Goal: Task Accomplishment & Management: Manage account settings

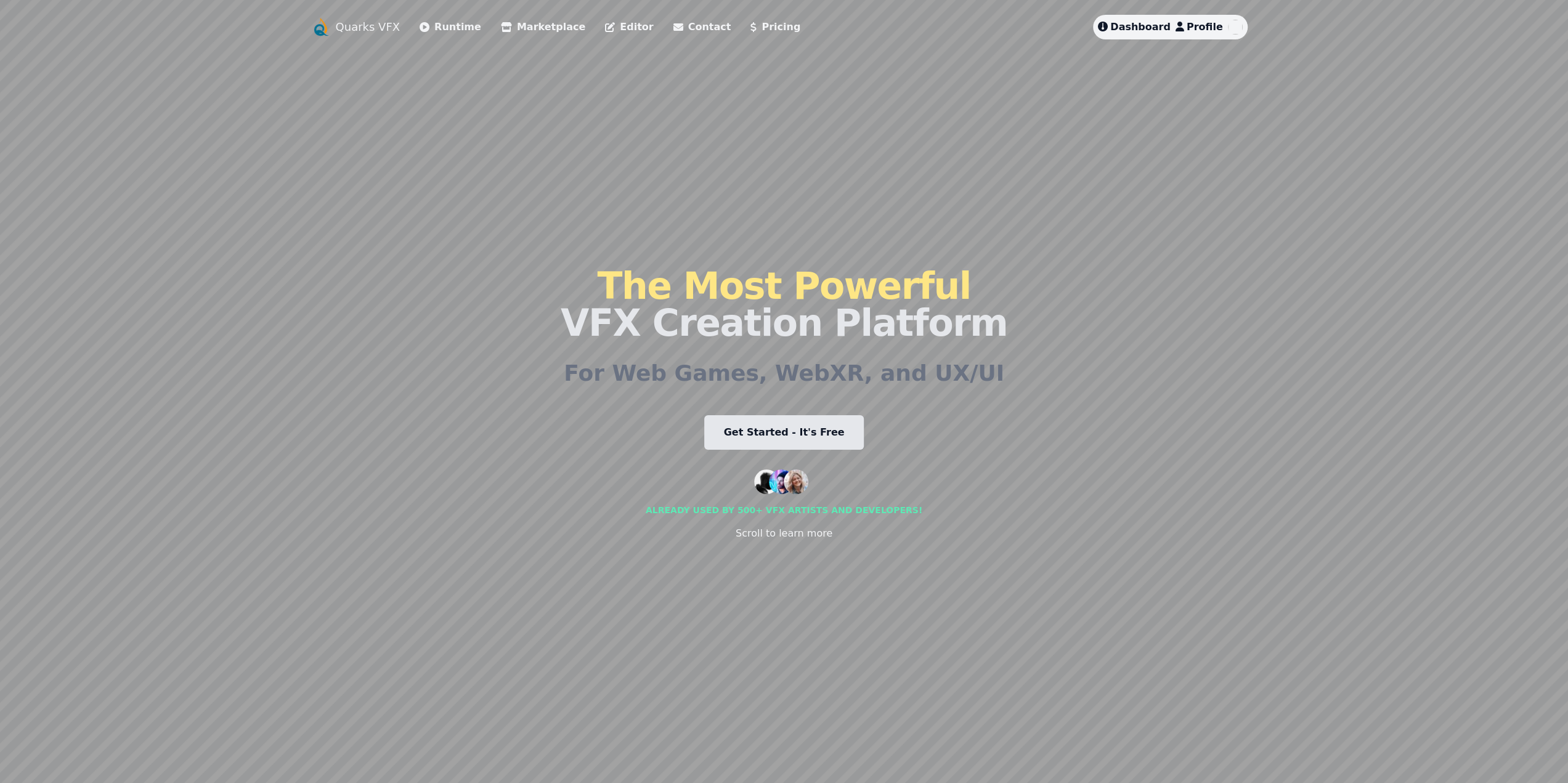
click at [1131, 27] on span "Dashboard" at bounding box center [1140, 26] width 60 height 11
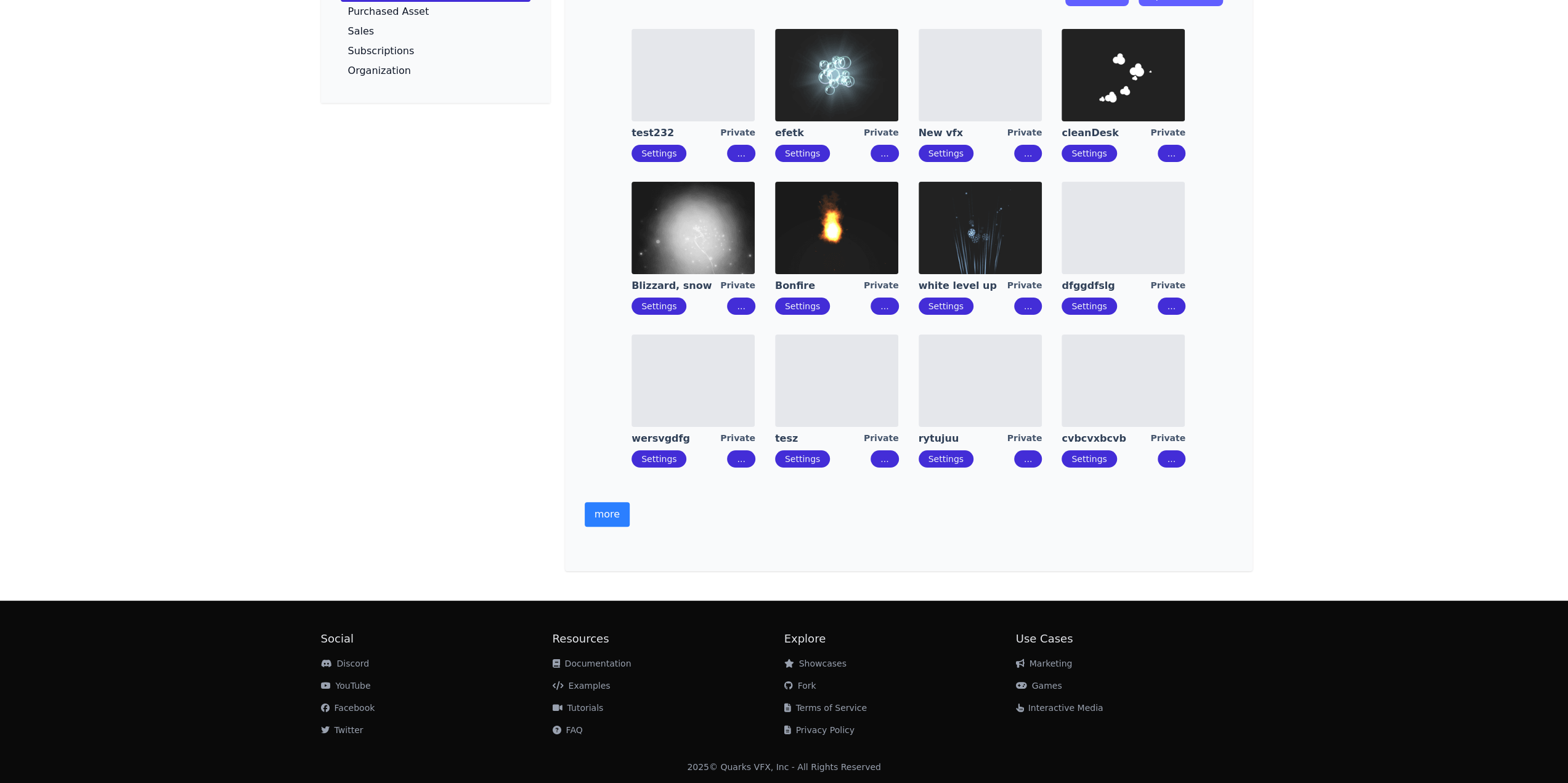
scroll to position [104, 0]
click at [599, 507] on button "more" at bounding box center [607, 514] width 45 height 24
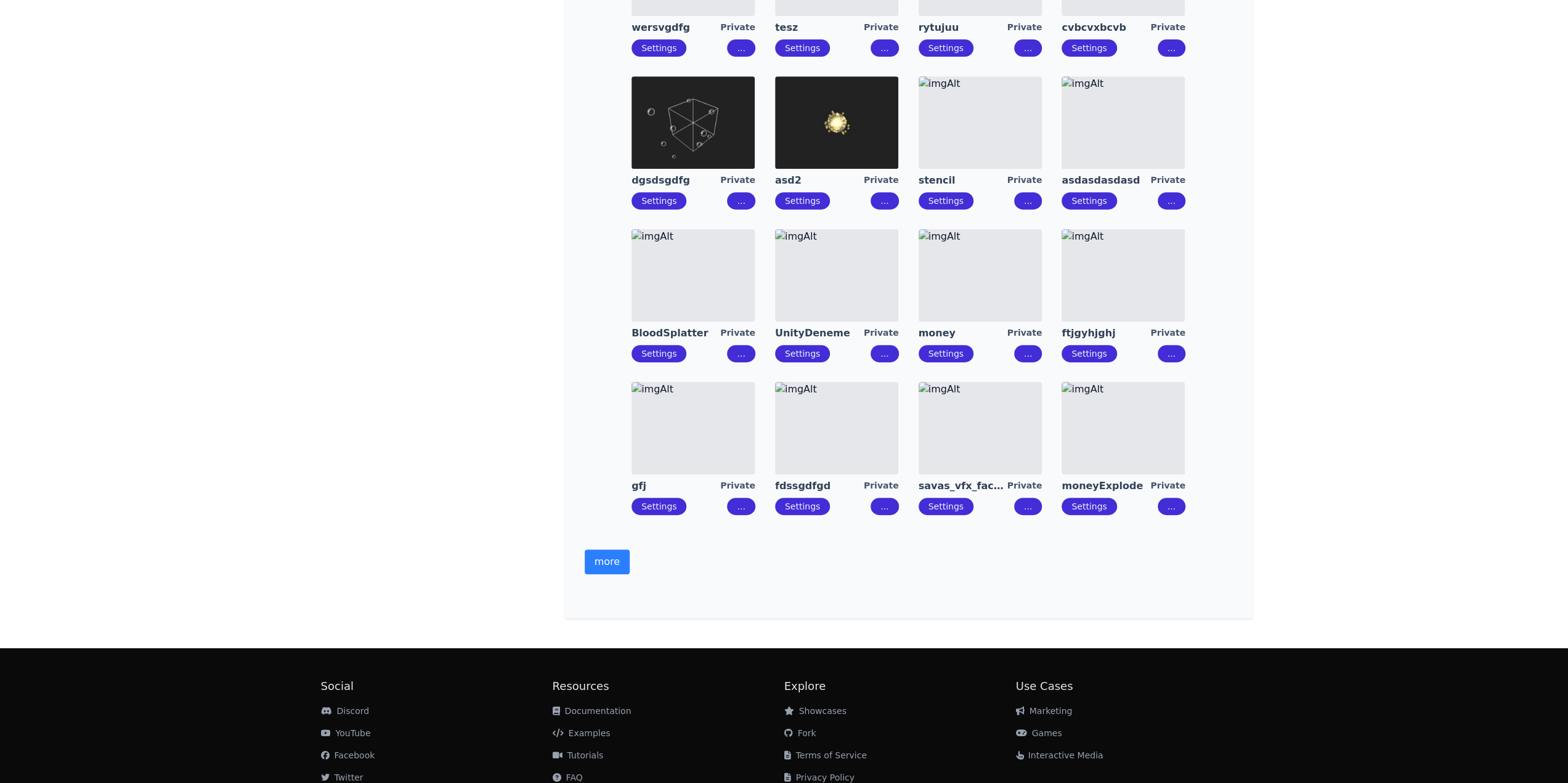
scroll to position [535, 0]
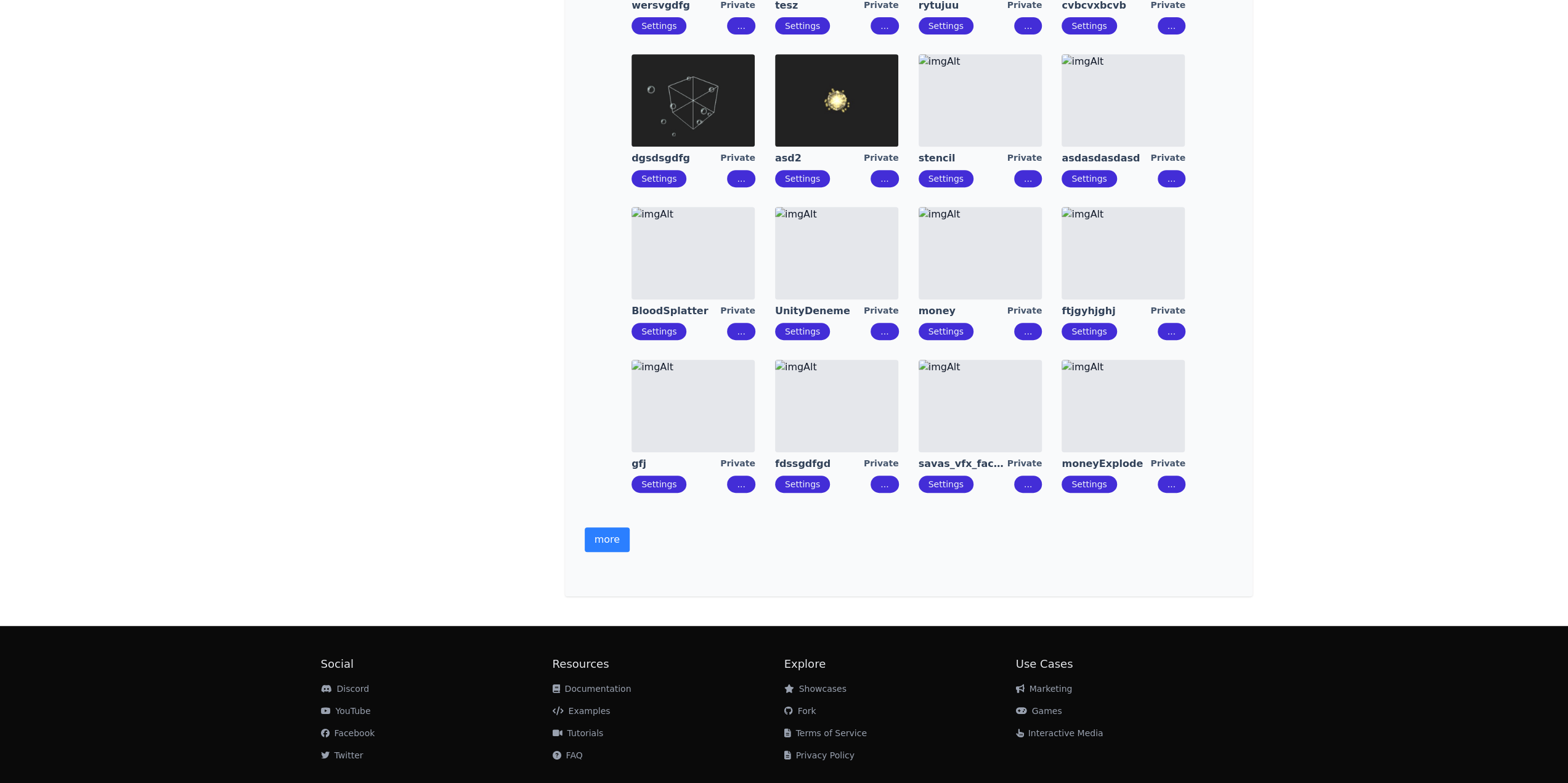
click at [605, 540] on button "more" at bounding box center [607, 540] width 45 height 24
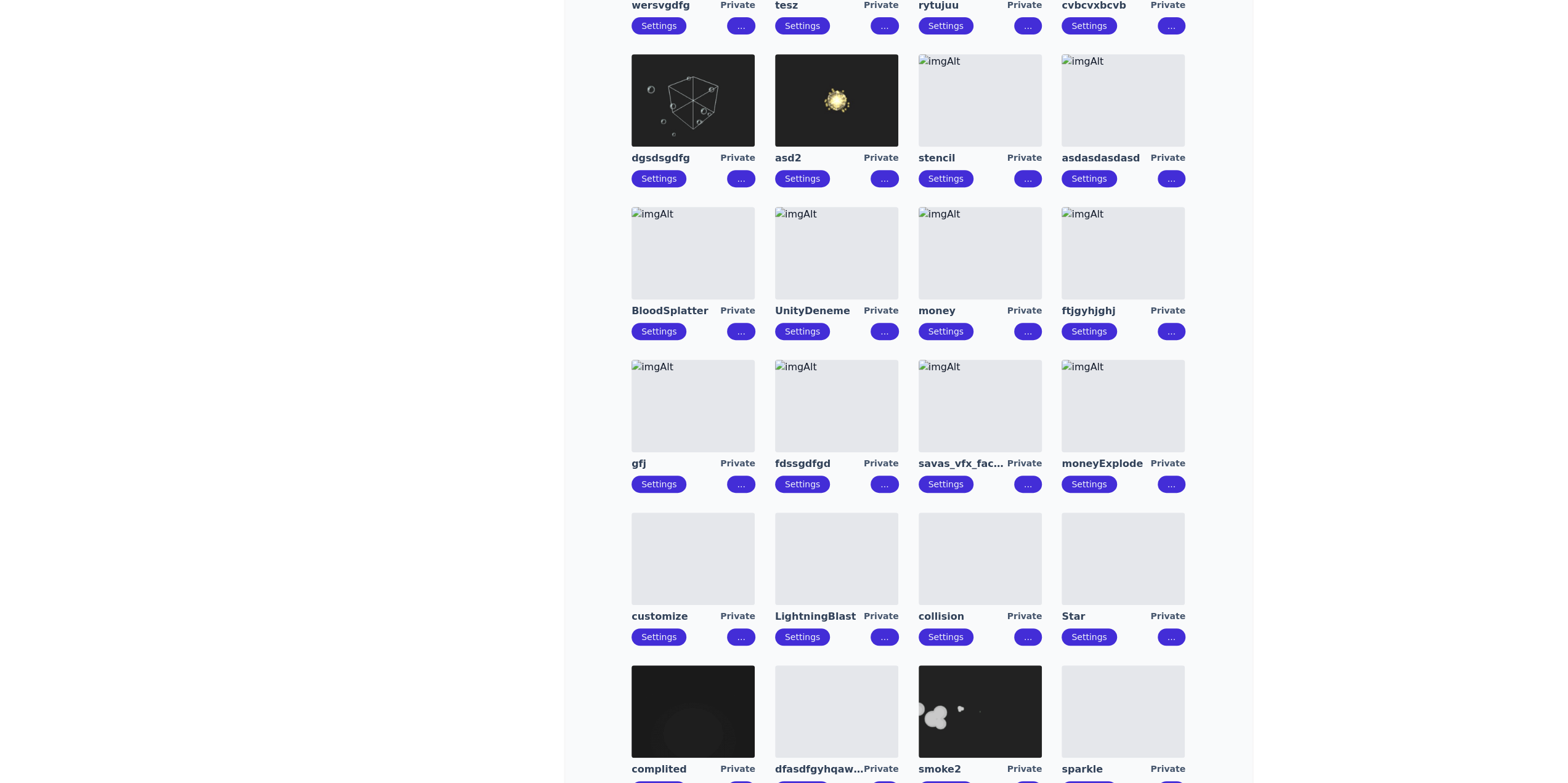
scroll to position [904, 0]
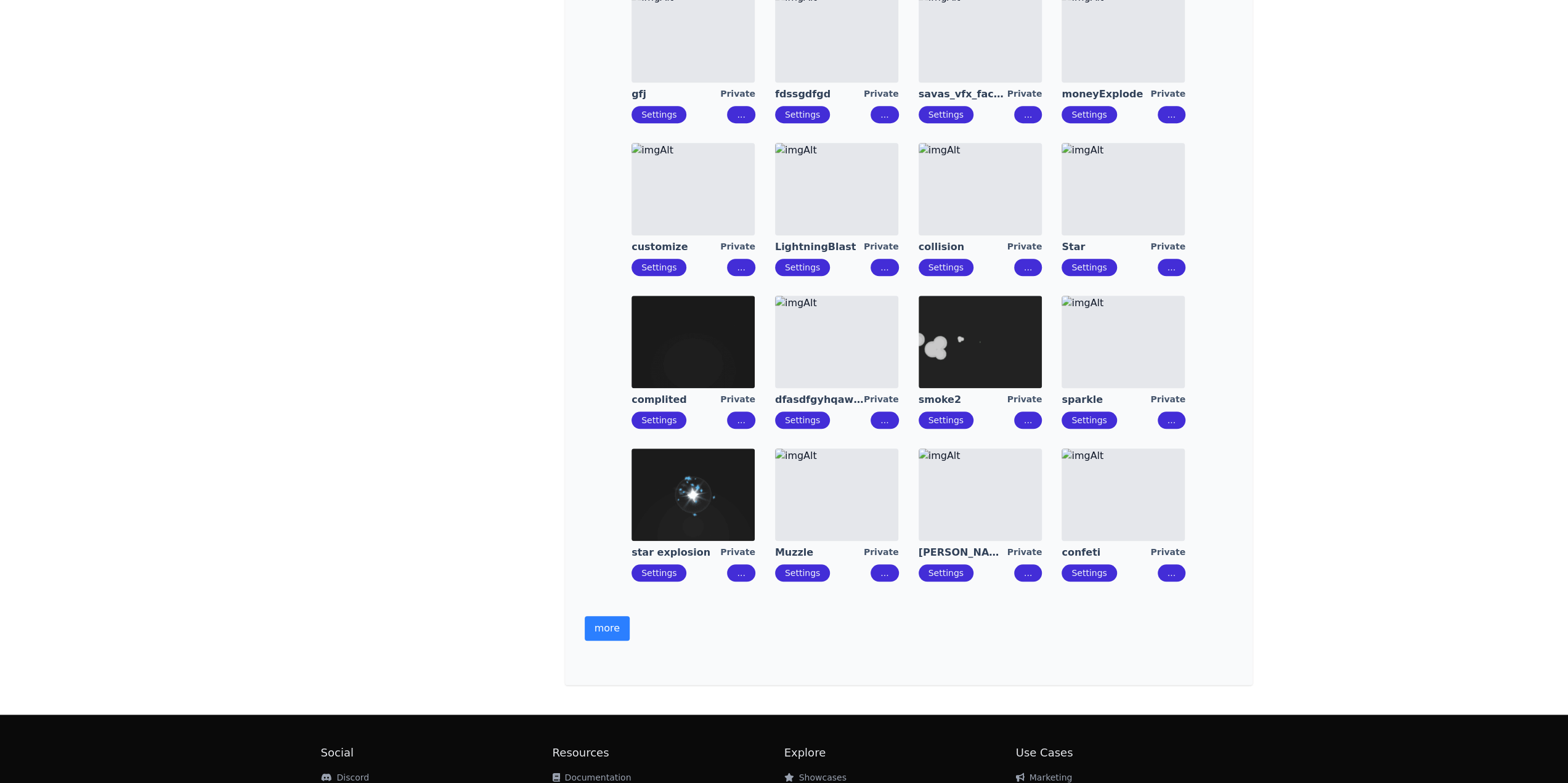
click at [603, 618] on button "more" at bounding box center [607, 628] width 45 height 24
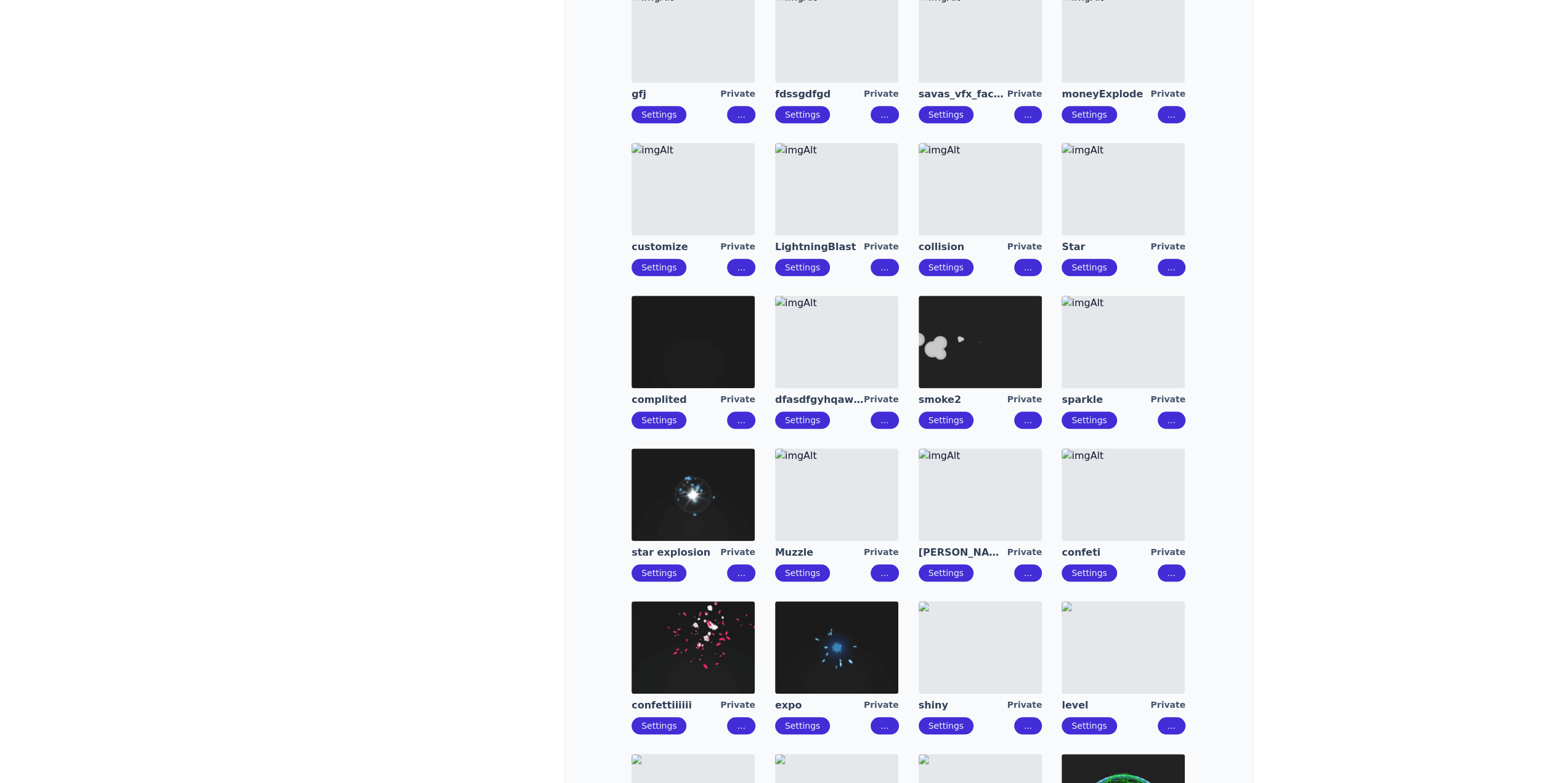
click at [617, 631] on div "test232 Private Settings ... efetk Private Settings ... New vfx Private Setting…" at bounding box center [908, 133] width 648 height 1833
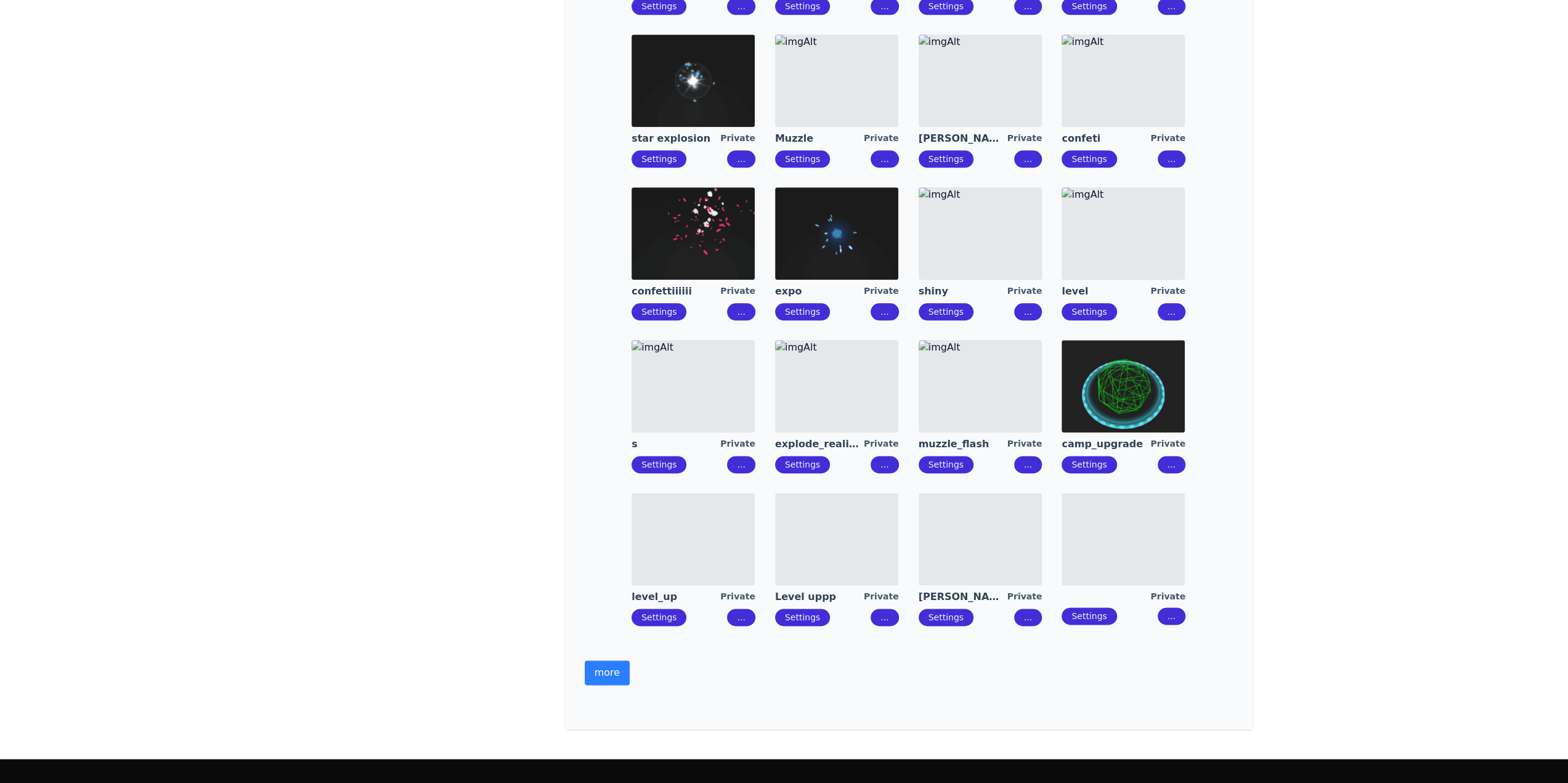
scroll to position [1458, 0]
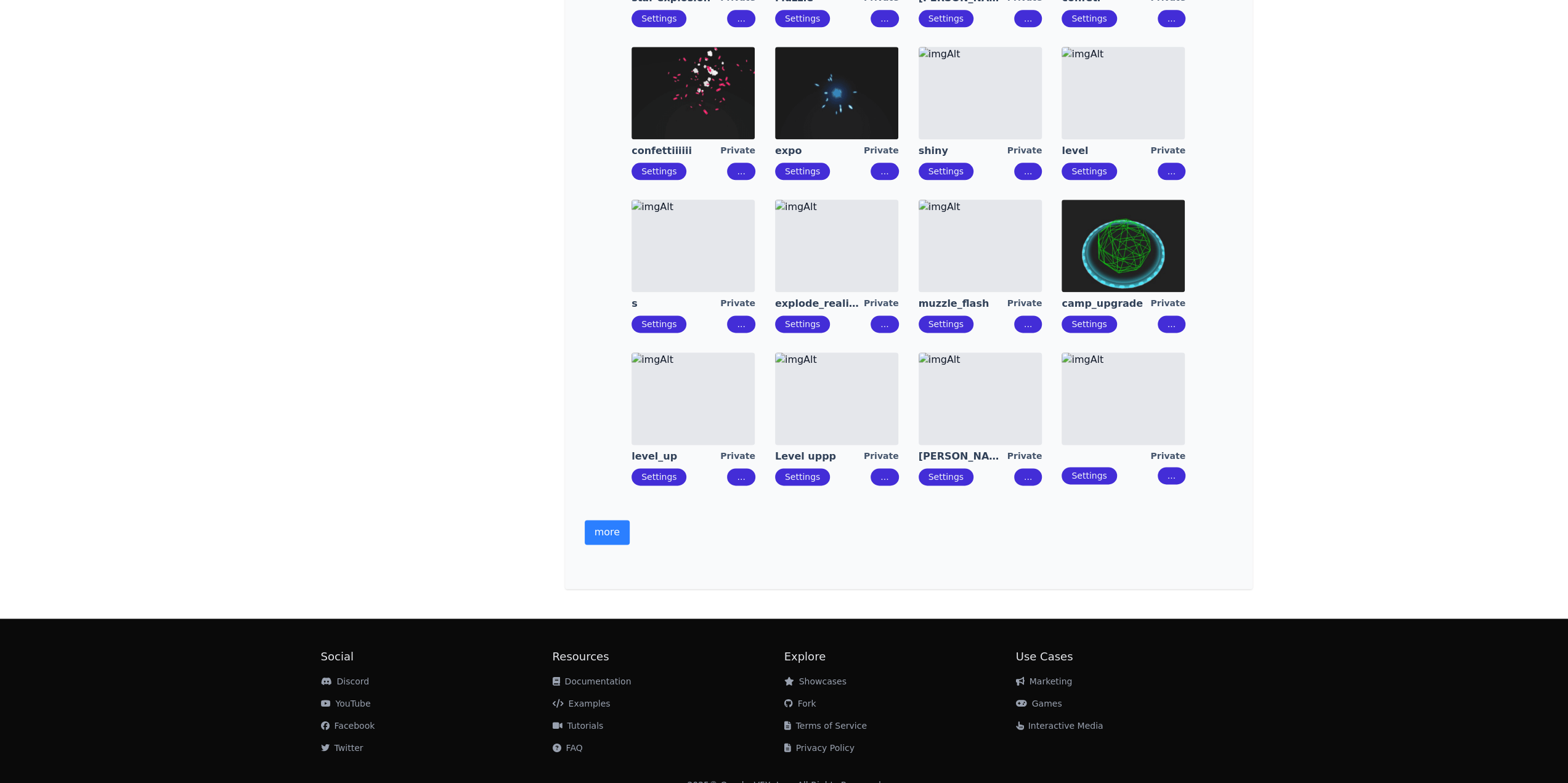
click at [605, 529] on button "more" at bounding box center [607, 532] width 45 height 24
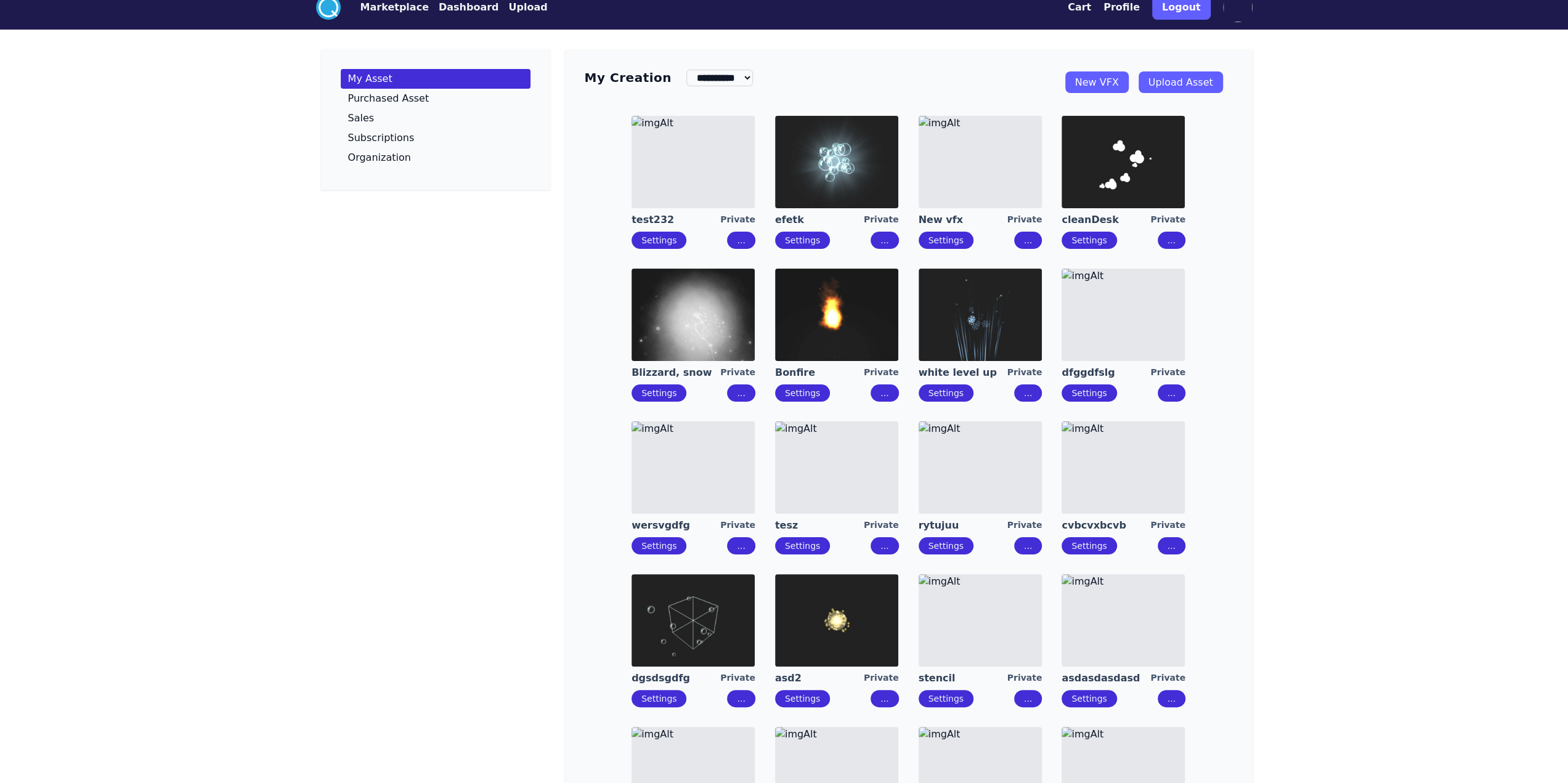
scroll to position [0, 0]
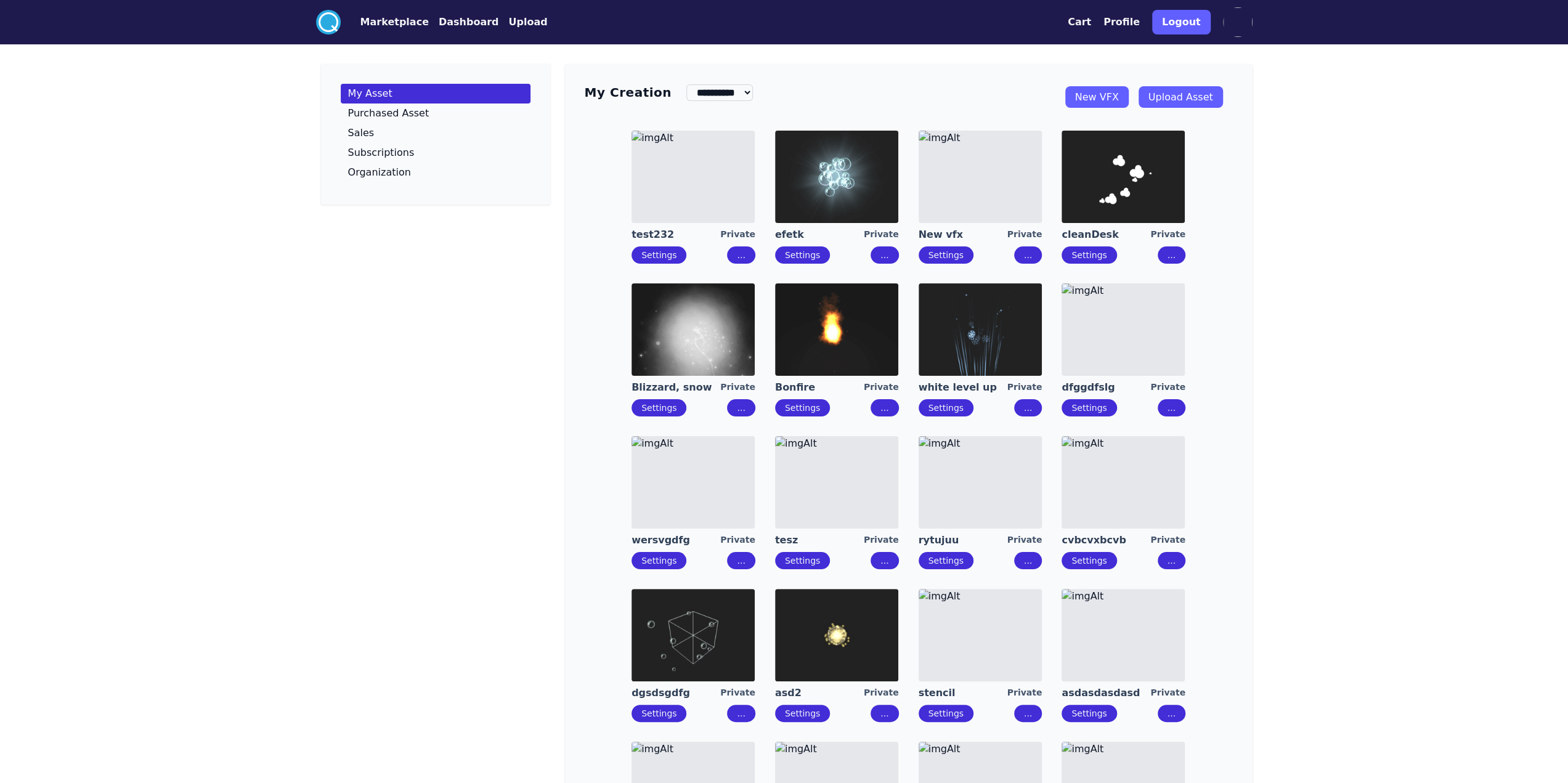
drag, startPoint x: 719, startPoint y: 173, endPoint x: 748, endPoint y: 183, distance: 30.7
drag, startPoint x: 837, startPoint y: 331, endPoint x: 684, endPoint y: 334, distance: 153.0
drag, startPoint x: 682, startPoint y: 334, endPoint x: 638, endPoint y: 304, distance: 53.3
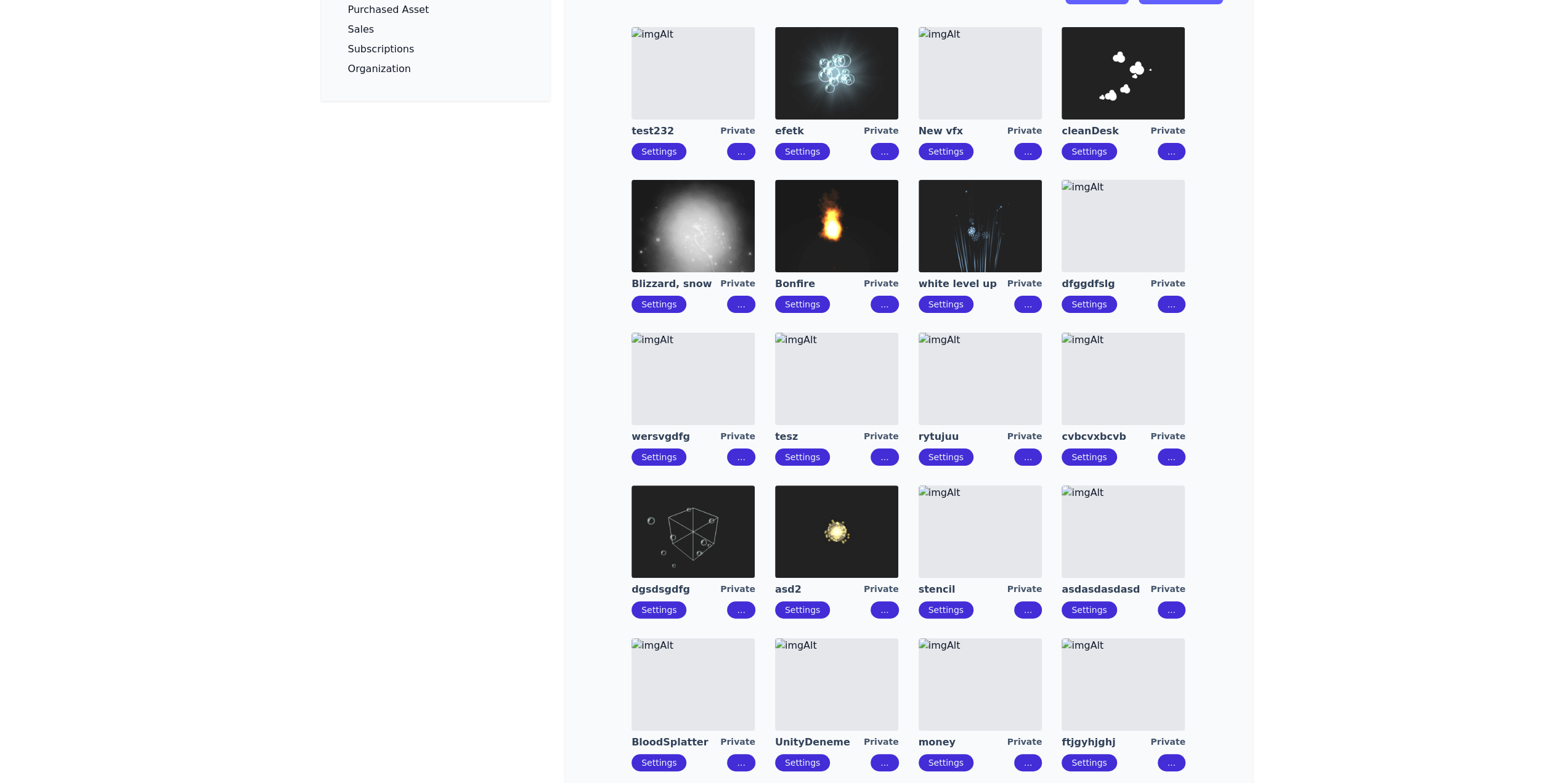
scroll to position [308, 0]
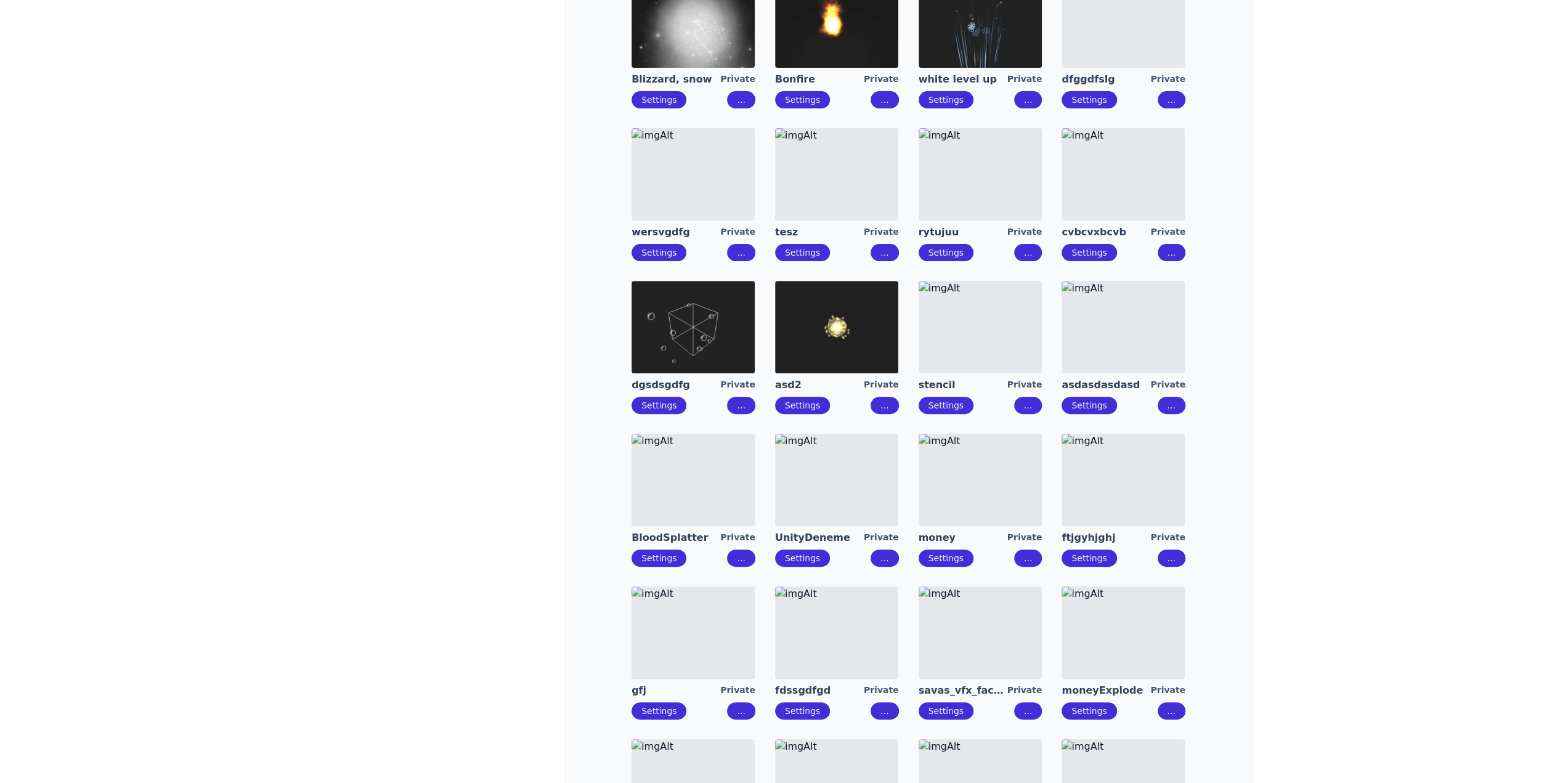
click at [973, 620] on img at bounding box center [979, 632] width 123 height 92
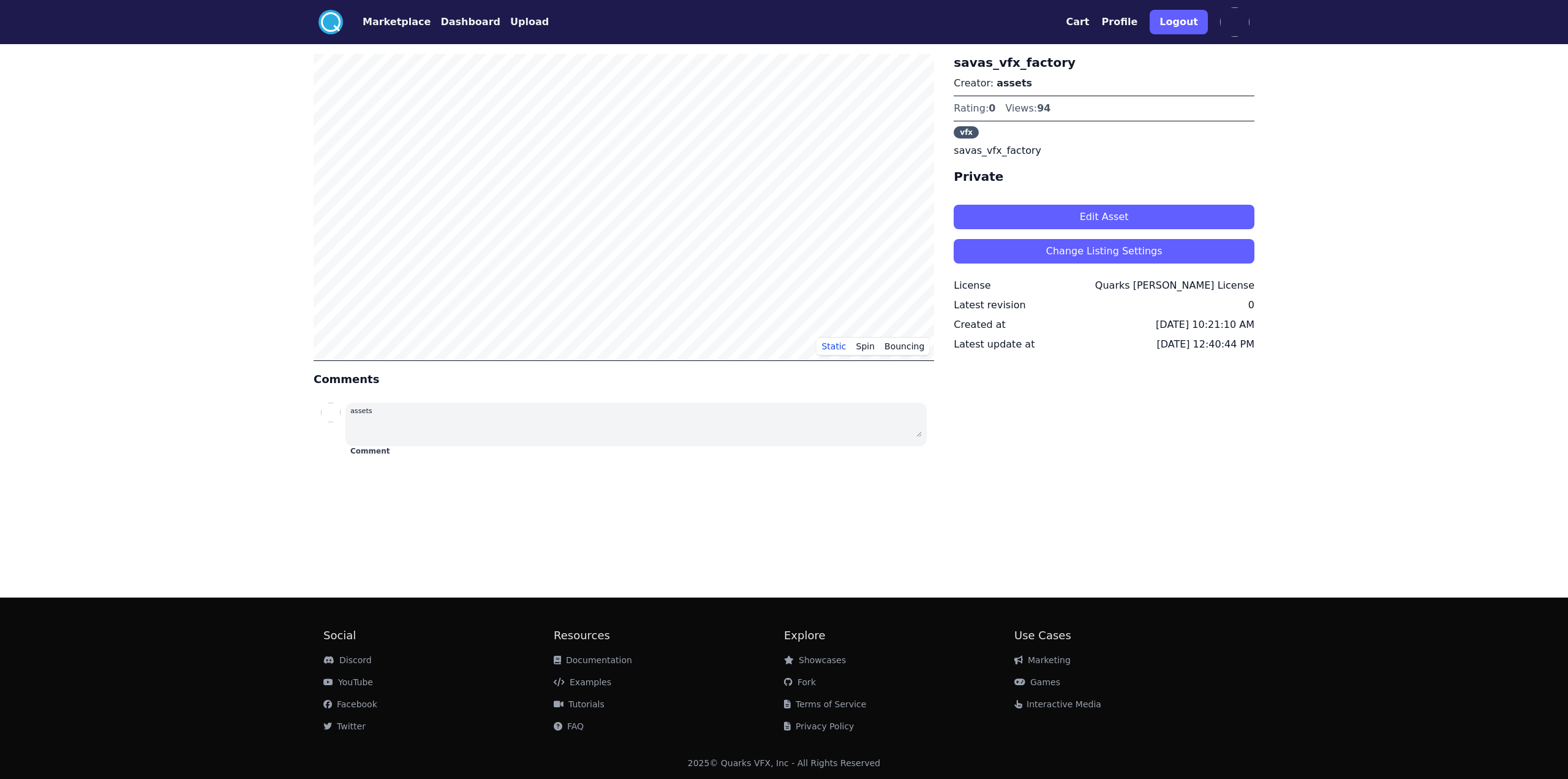
click at [1076, 221] on button "Edit Asset" at bounding box center [1104, 217] width 301 height 24
